Goal: Information Seeking & Learning: Learn about a topic

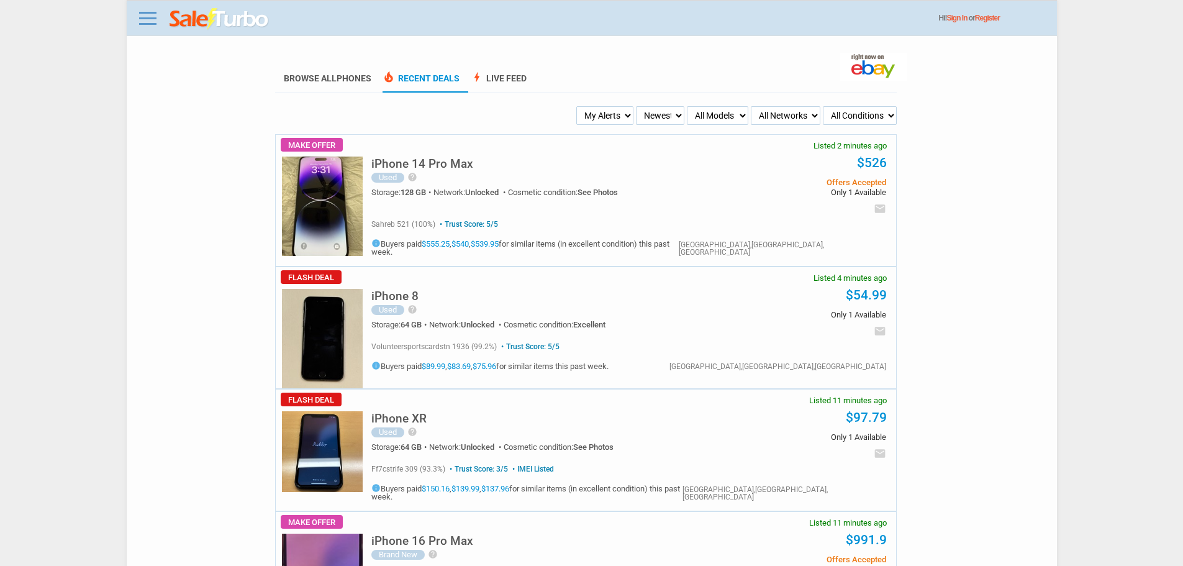
drag, startPoint x: 613, startPoint y: 116, endPoint x: 620, endPoint y: 125, distance: 11.9
click at [613, 116] on select "My Alerts All Deals BIN Only w/ Offers Only" at bounding box center [604, 115] width 57 height 19
select select "flash_bin"
click at [578, 107] on select "My Alerts All Deals BIN Only w/ Offers Only" at bounding box center [604, 115] width 57 height 19
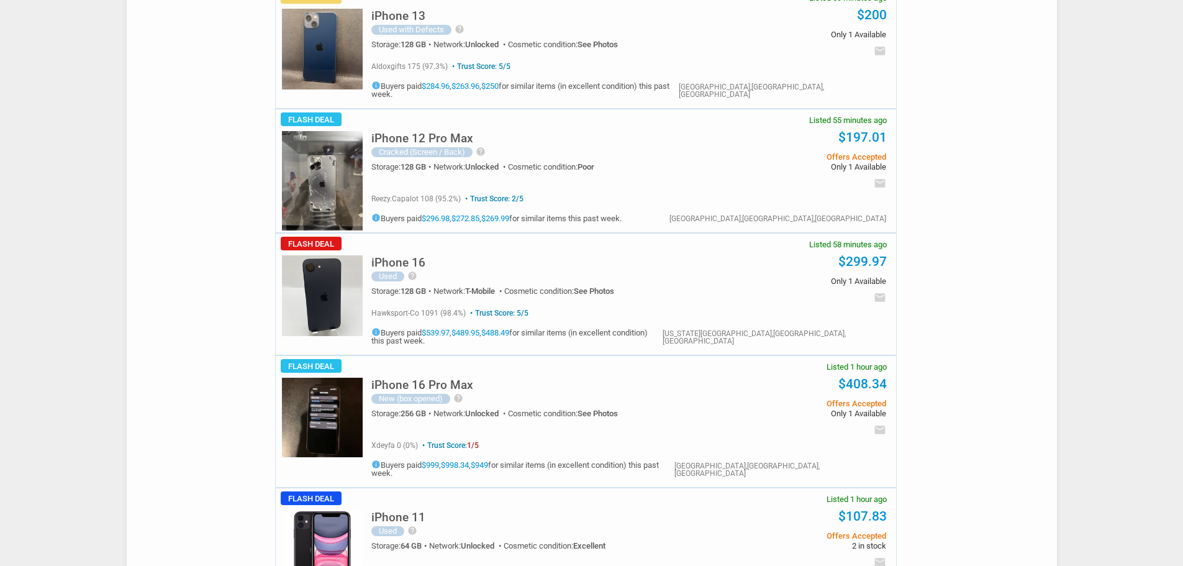
scroll to position [1242, 0]
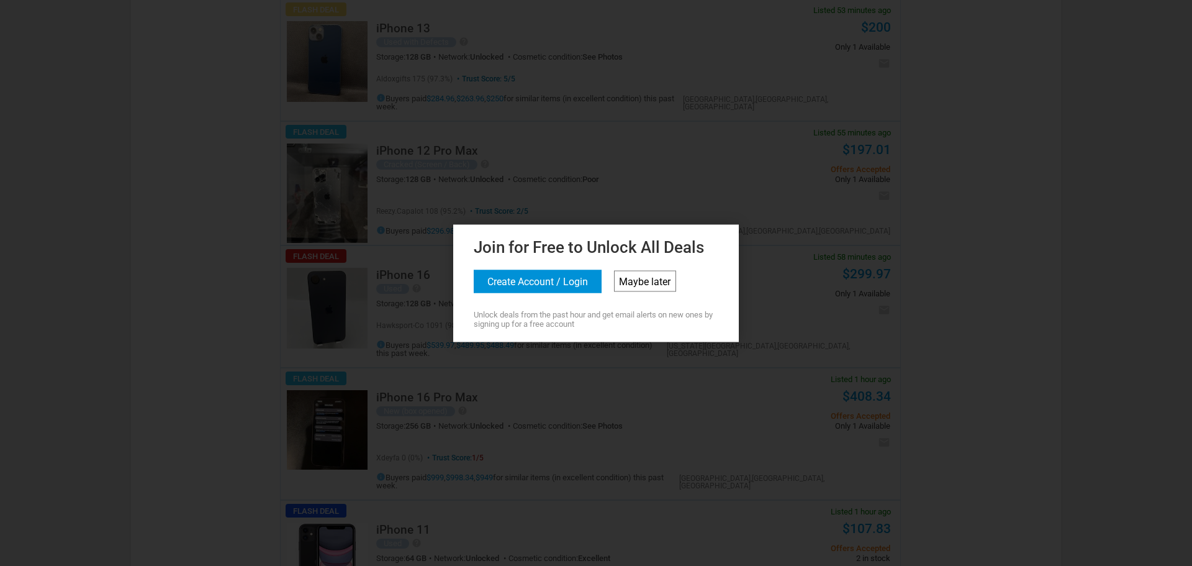
click at [668, 281] on link "Maybe later" at bounding box center [645, 280] width 62 height 21
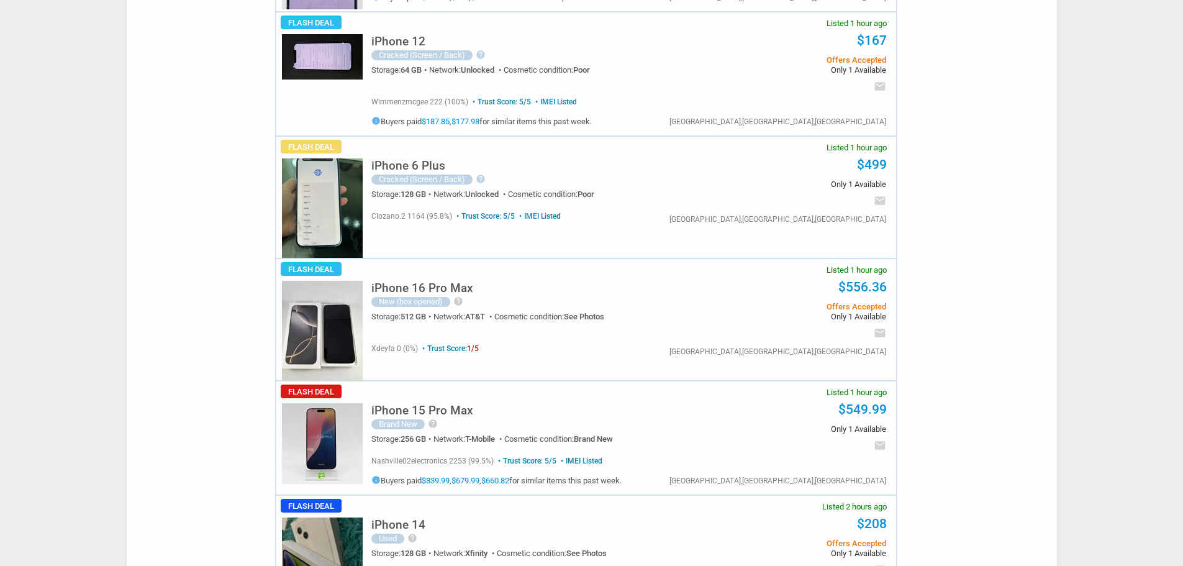
scroll to position [2111, 0]
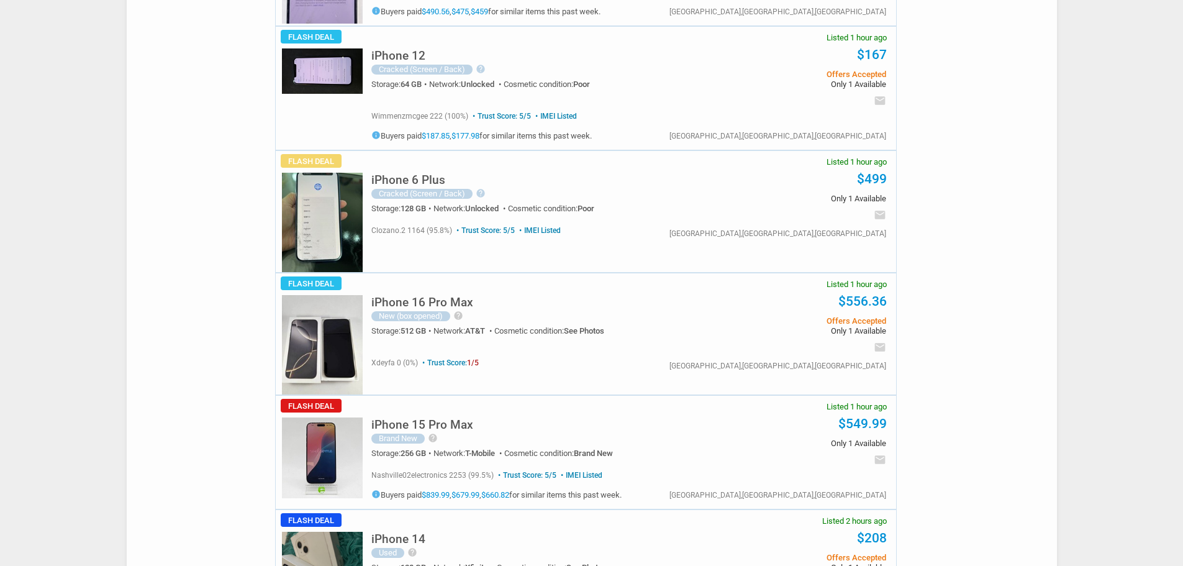
click at [317, 174] on img at bounding box center [322, 222] width 81 height 99
